Goal: Navigation & Orientation: Find specific page/section

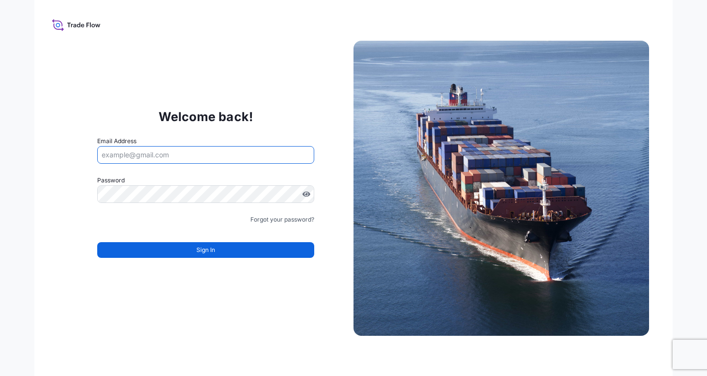
click at [146, 158] on input "Email Address" at bounding box center [205, 155] width 217 height 18
paste input "[EMAIL_ADDRESS][DOMAIN_NAME]"
type input "[EMAIL_ADDRESS][DOMAIN_NAME]"
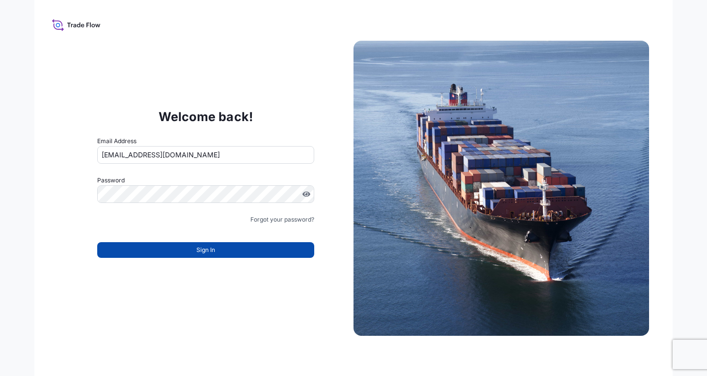
click at [191, 252] on button "Sign In" at bounding box center [205, 250] width 217 height 16
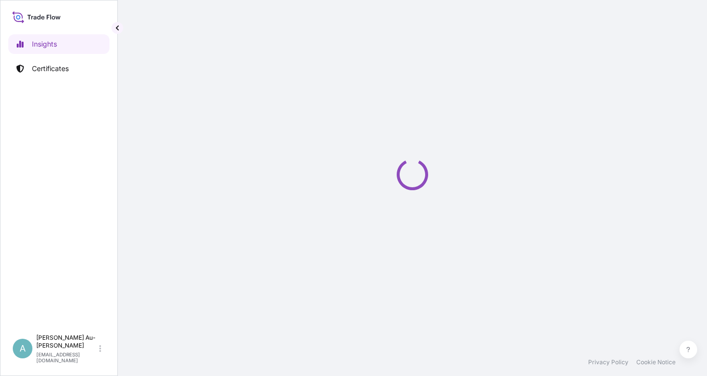
select select "2025"
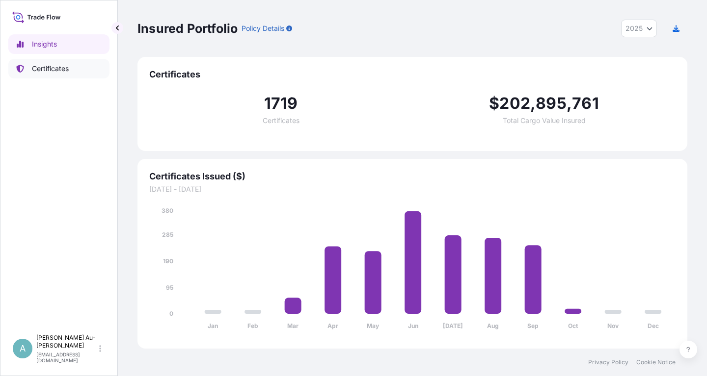
click at [53, 70] on p "Certificates" at bounding box center [50, 69] width 37 height 10
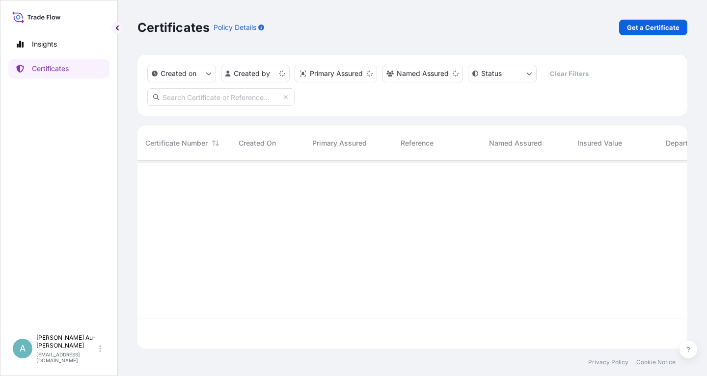
scroll to position [193, 550]
